Goal: Information Seeking & Learning: Learn about a topic

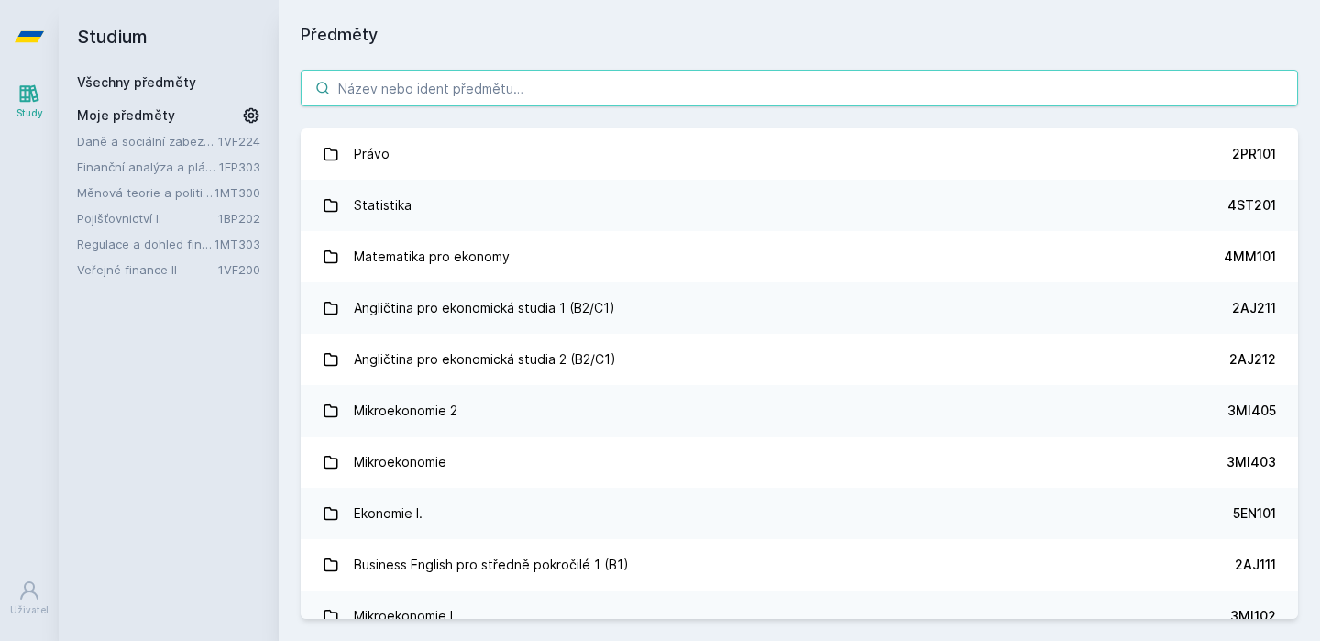
click at [404, 95] on input "search" at bounding box center [799, 88] width 997 height 37
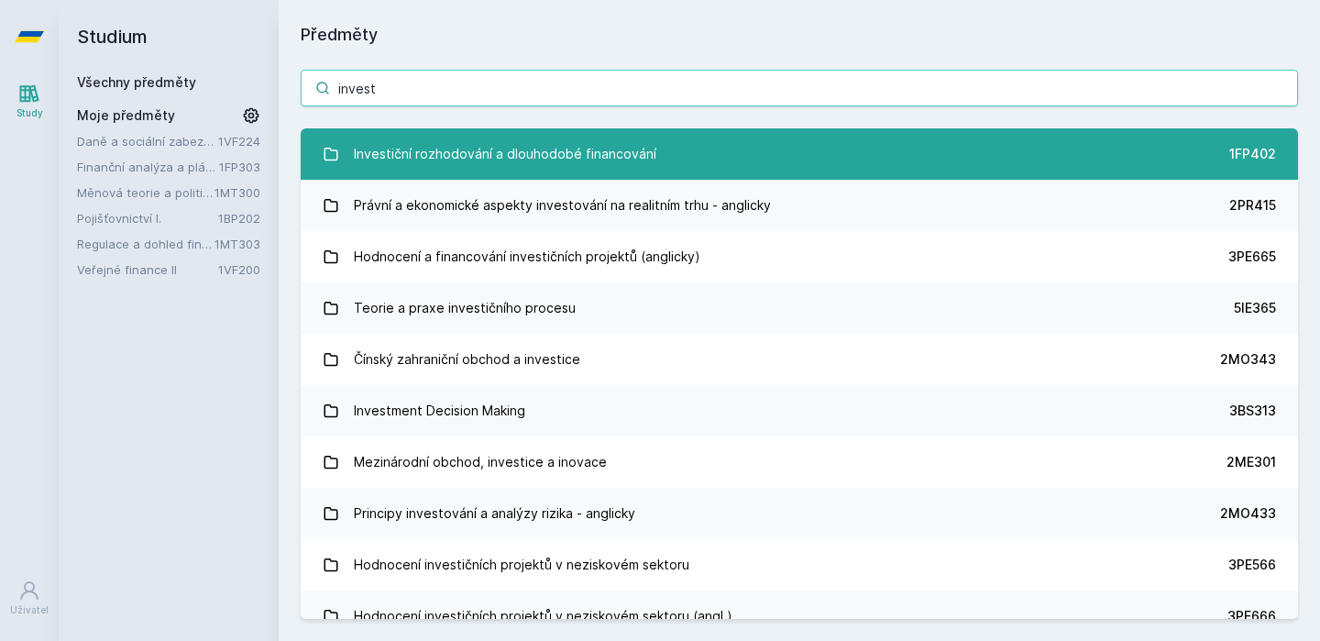
type input "invest"
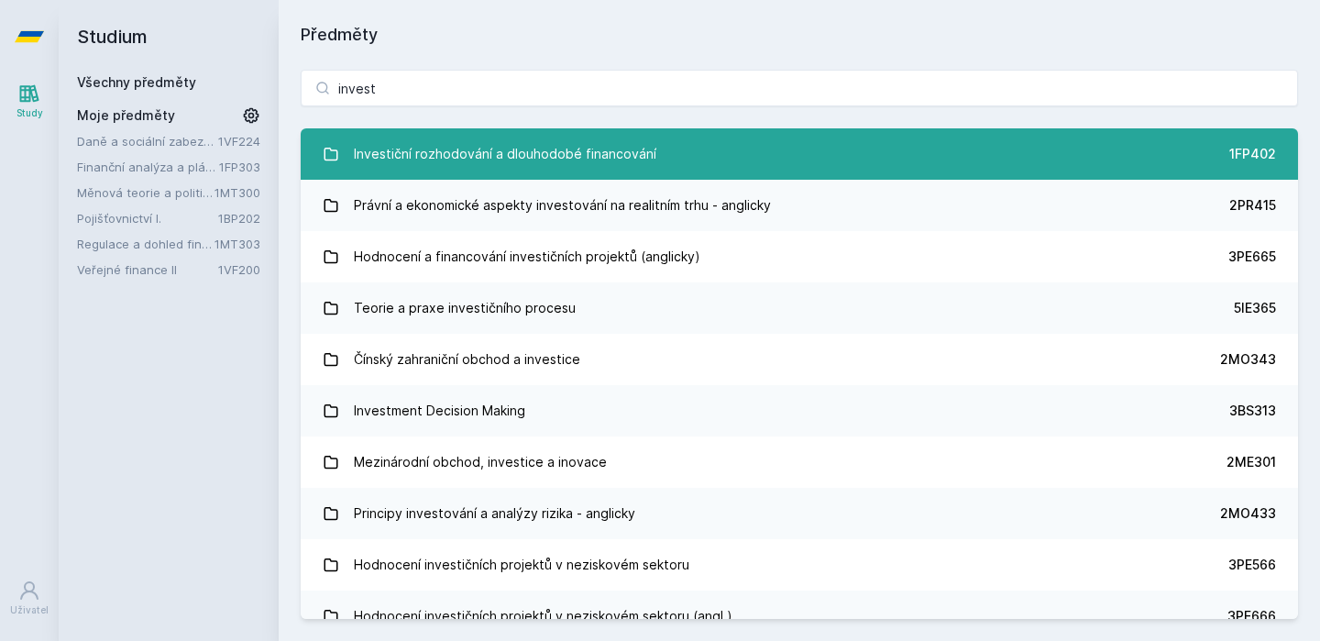
click at [488, 173] on link "Investiční rozhodování a dlouhodobé financování 1FP402" at bounding box center [799, 153] width 997 height 51
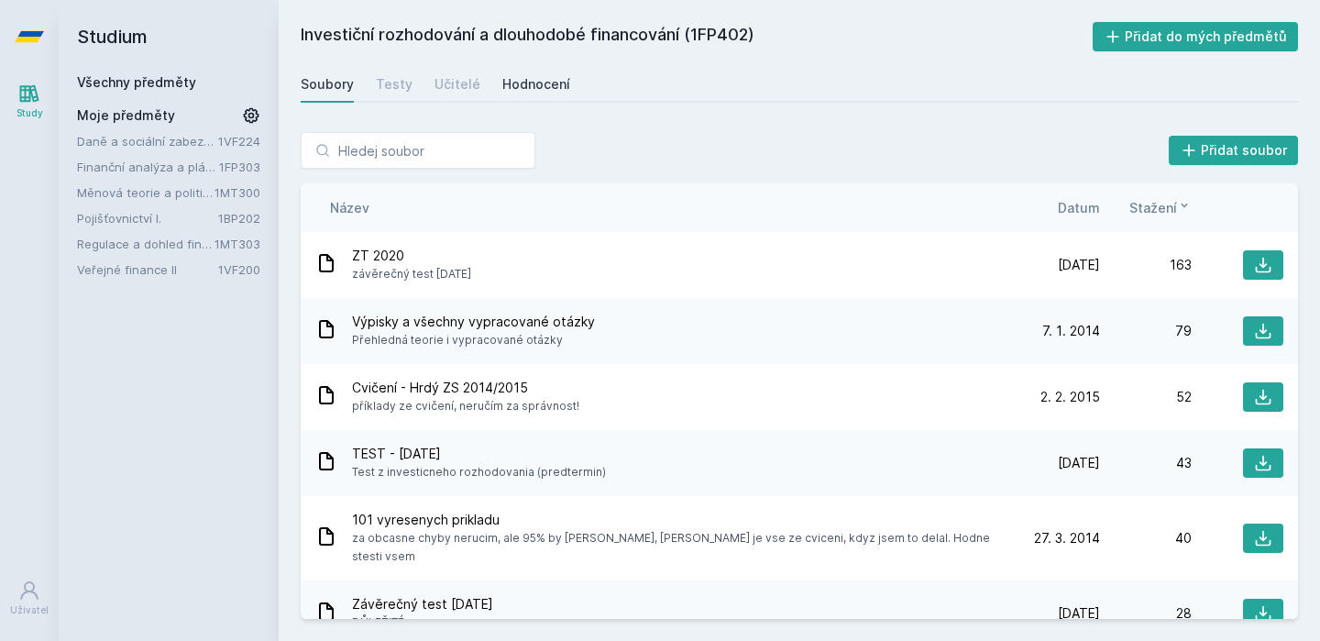
click at [527, 93] on div "Hodnocení" at bounding box center [536, 84] width 68 height 18
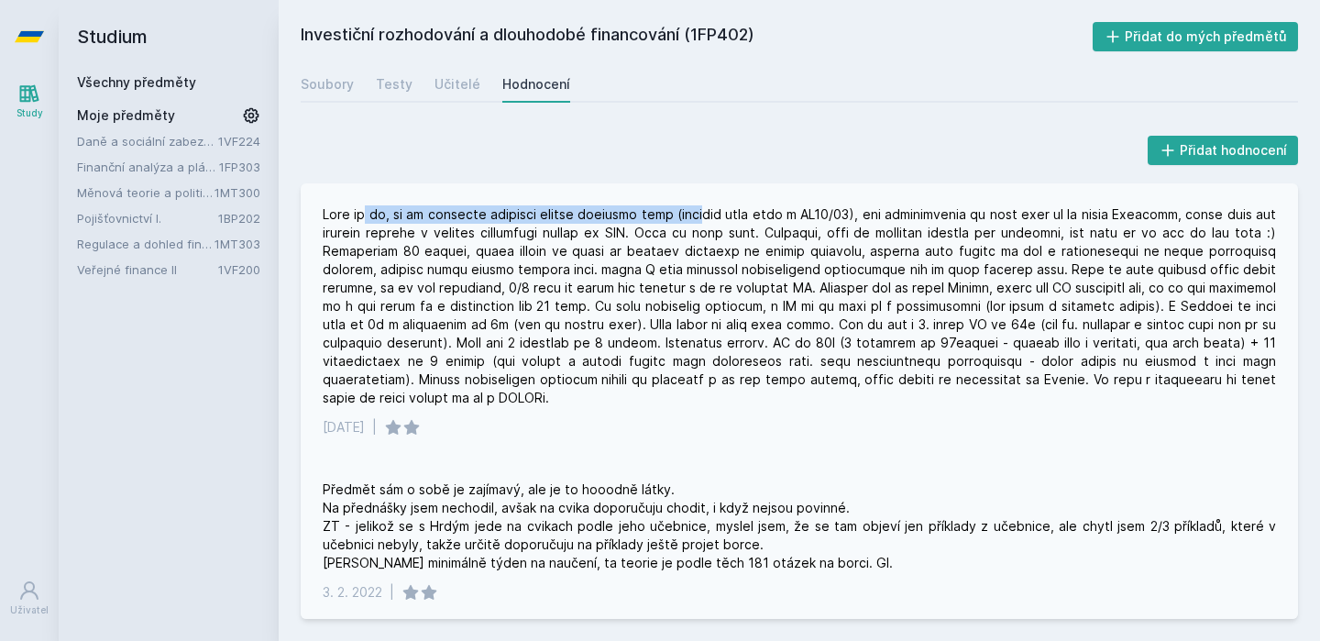
drag, startPoint x: 358, startPoint y: 213, endPoint x: 690, endPoint y: 205, distance: 331.9
click at [691, 206] on div at bounding box center [799, 306] width 953 height 202
click at [811, 214] on div at bounding box center [799, 306] width 953 height 202
click at [629, 328] on div at bounding box center [799, 306] width 953 height 202
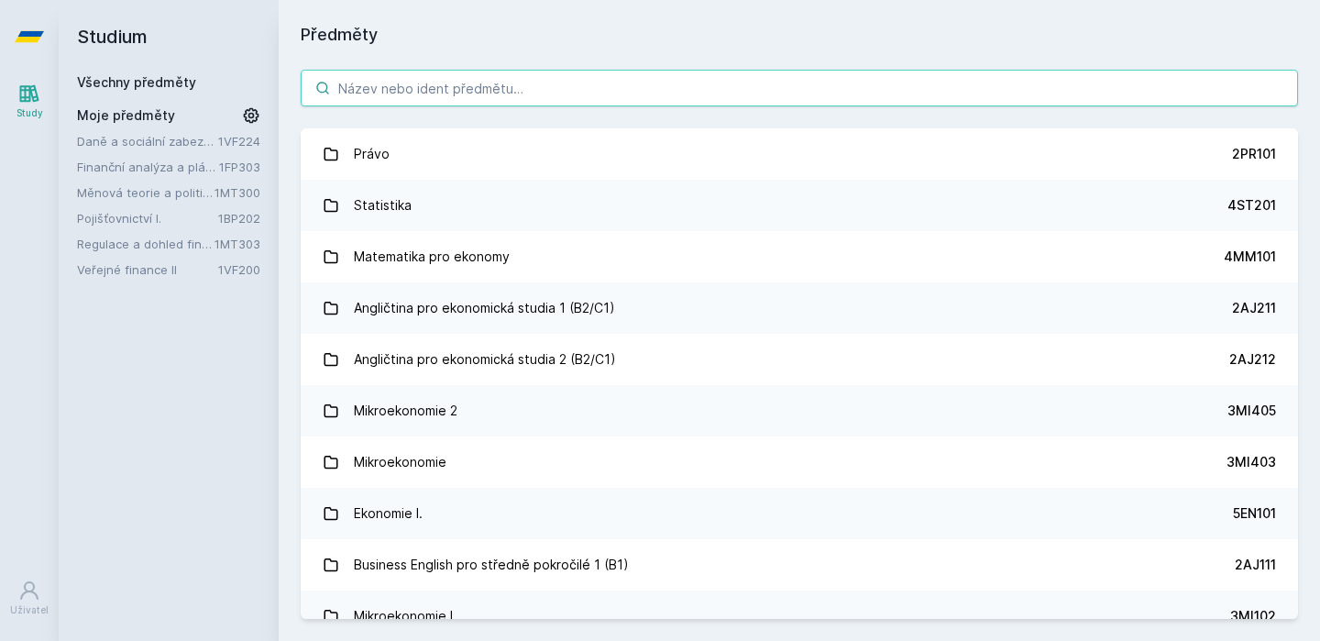
click at [414, 101] on input "search" at bounding box center [799, 88] width 997 height 37
paste input "1FP421"
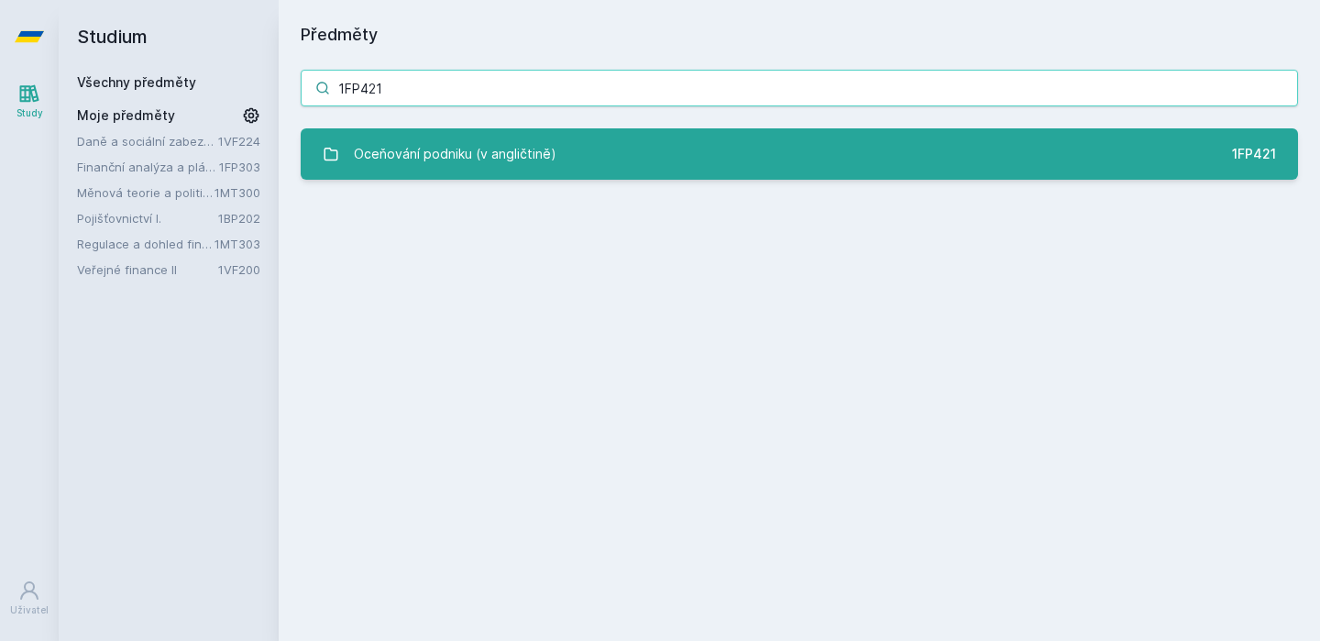
type input "1FP421"
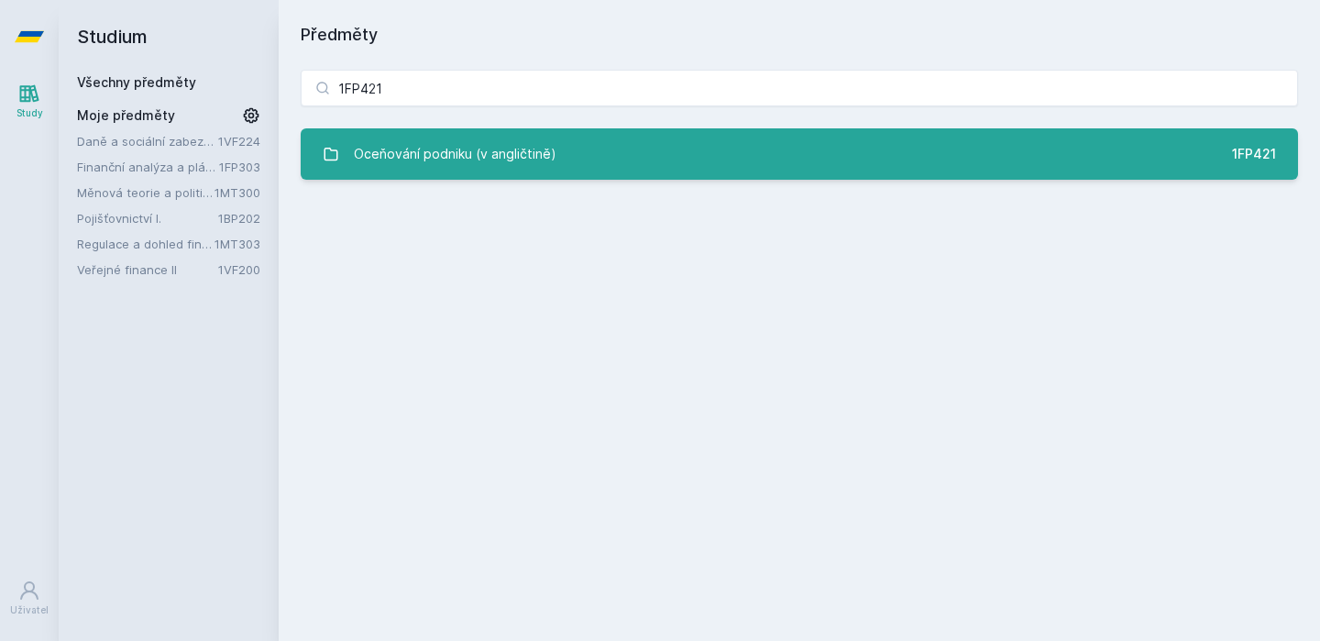
click at [425, 143] on div "Oceňování podniku (v angličtině)" at bounding box center [455, 154] width 203 height 37
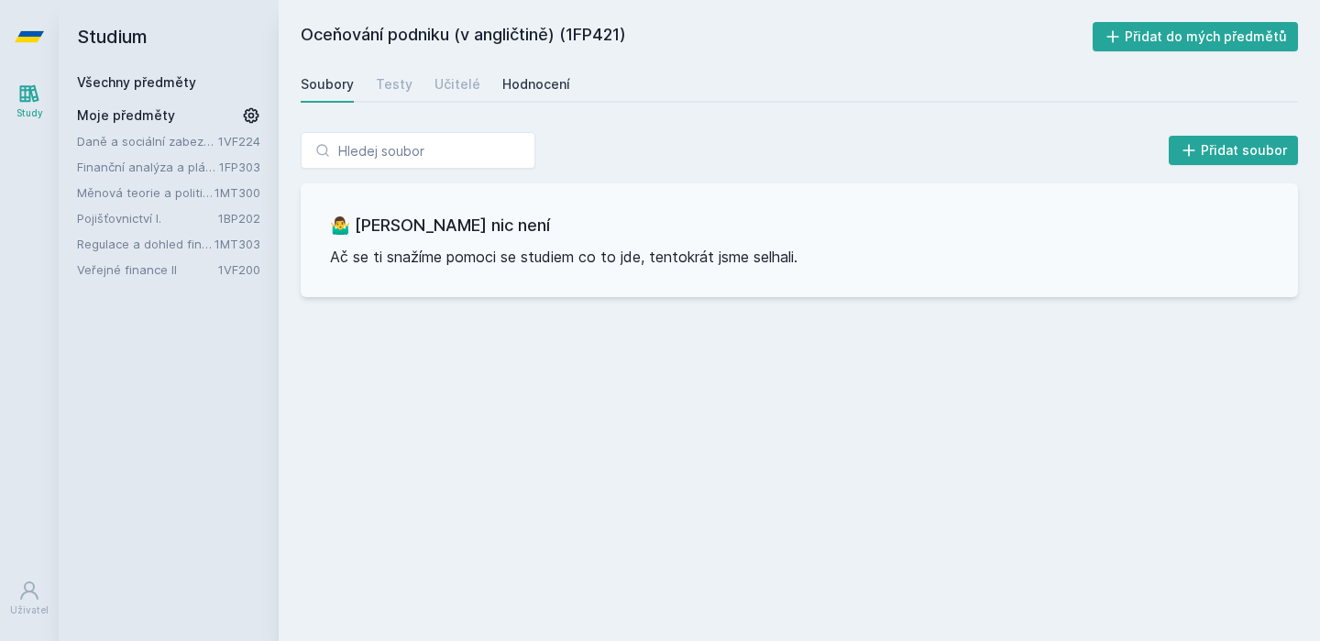
click at [511, 90] on div "Hodnocení" at bounding box center [536, 84] width 68 height 18
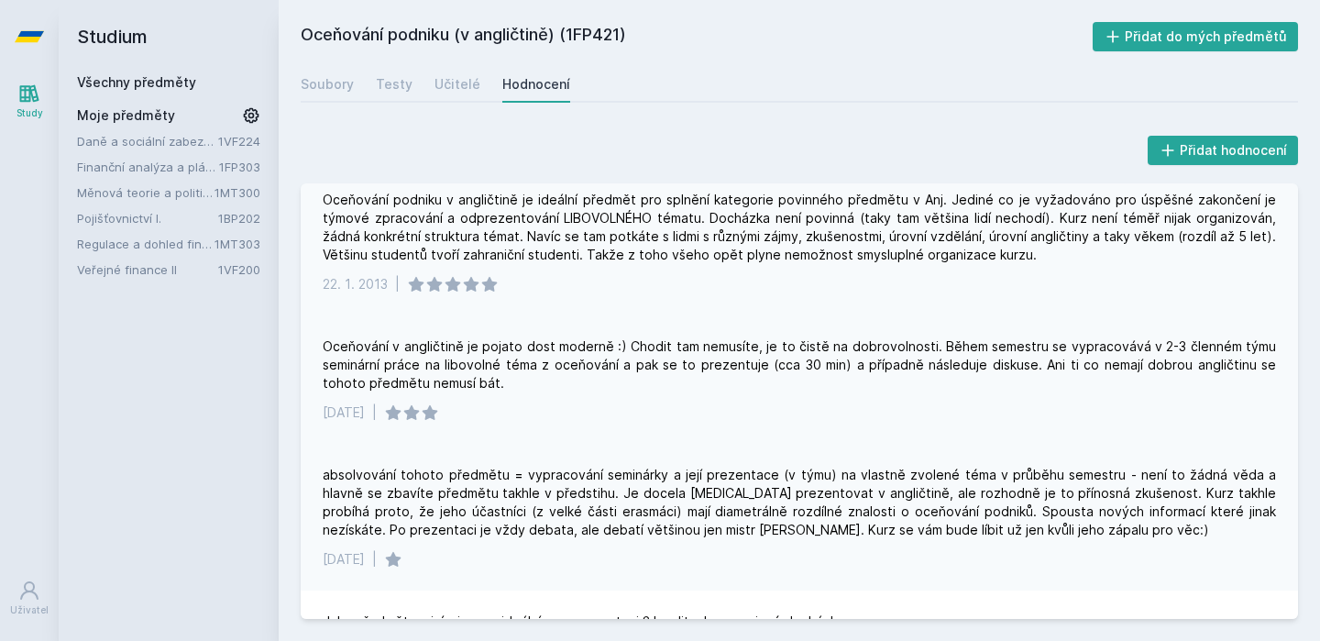
scroll to position [526, 0]
